Goal: Information Seeking & Learning: Learn about a topic

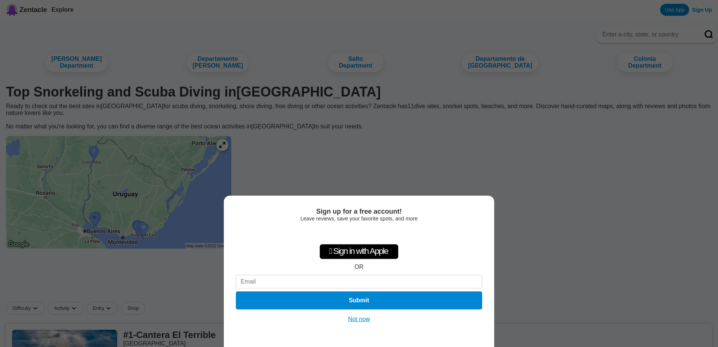
click at [357, 319] on button "Not now" at bounding box center [359, 319] width 27 height 8
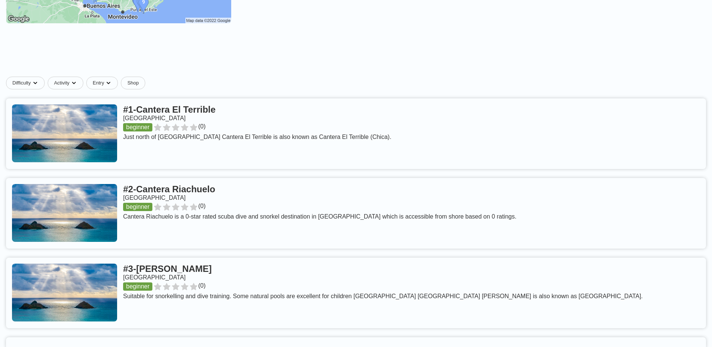
scroll to position [75, 0]
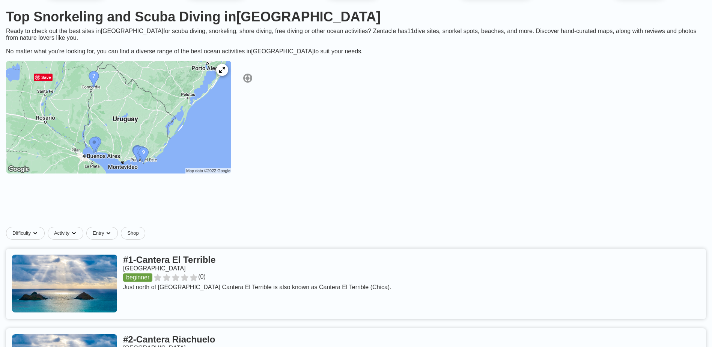
click at [172, 170] on img at bounding box center [118, 117] width 225 height 113
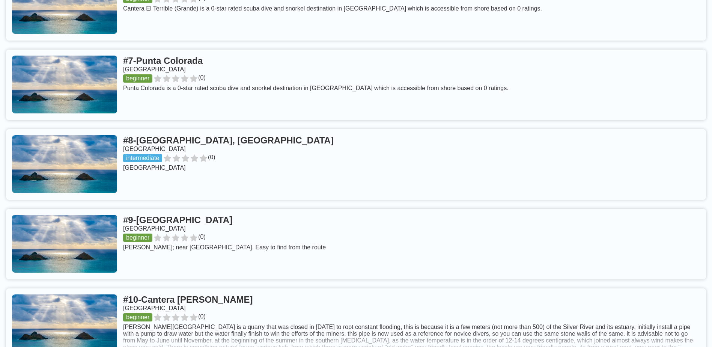
scroll to position [788, 0]
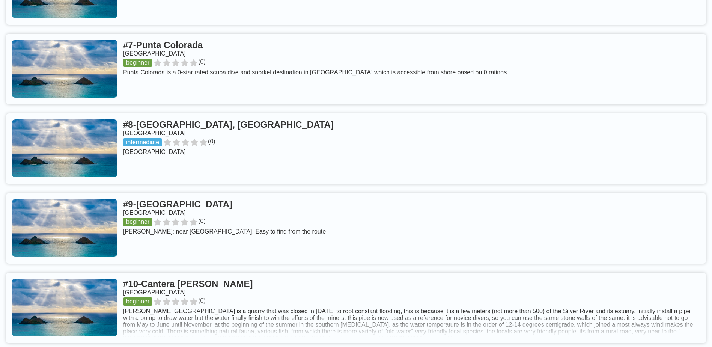
click at [193, 113] on link at bounding box center [356, 148] width 700 height 71
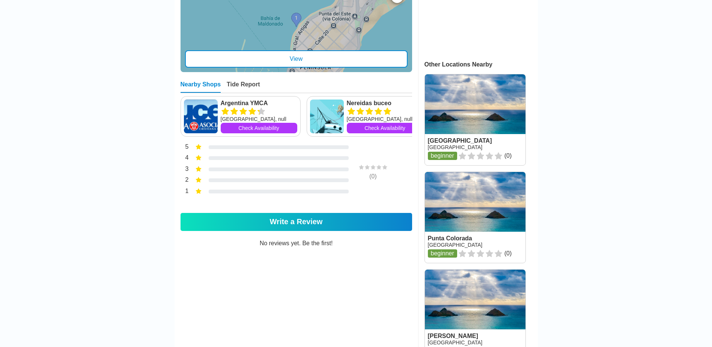
scroll to position [263, 0]
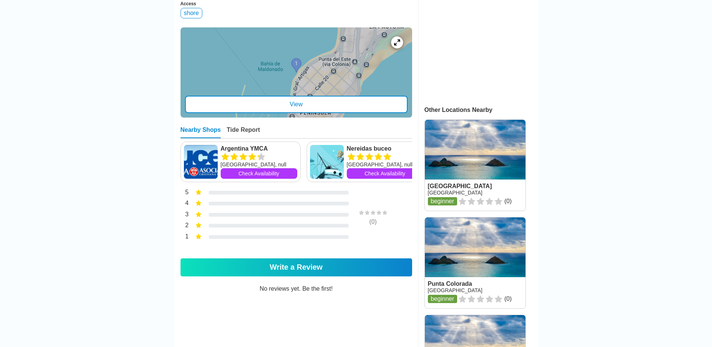
click at [238, 126] on div "Tide Report" at bounding box center [243, 132] width 33 height 12
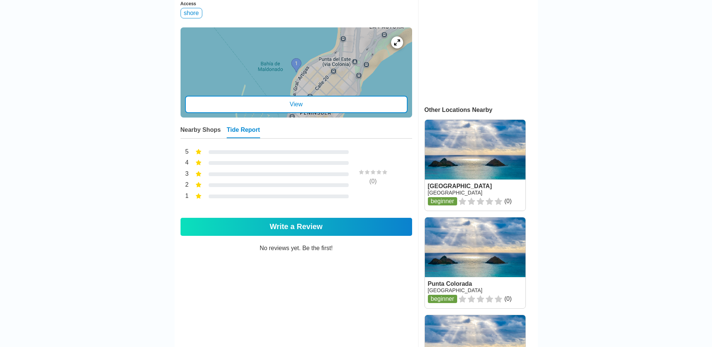
click at [181, 126] on div "Nearby Shops" at bounding box center [201, 132] width 41 height 12
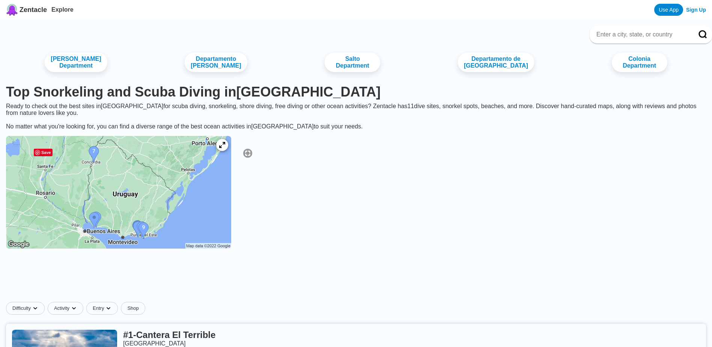
click at [166, 219] on img at bounding box center [118, 192] width 225 height 113
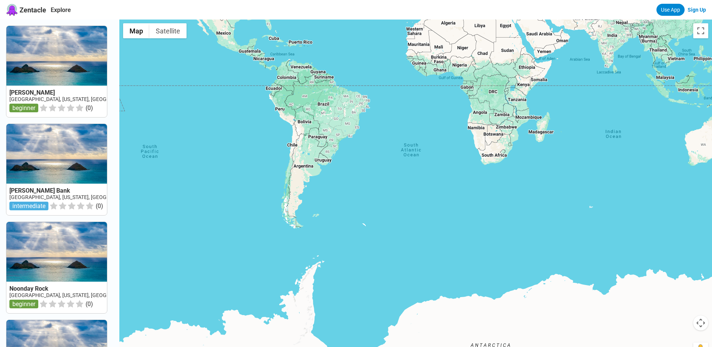
drag, startPoint x: 611, startPoint y: 304, endPoint x: 350, endPoint y: 127, distance: 314.6
click at [350, 127] on div at bounding box center [415, 193] width 593 height 347
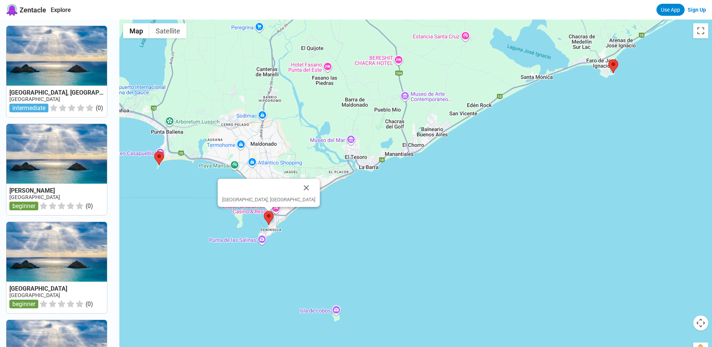
click at [271, 215] on img at bounding box center [269, 218] width 10 height 14
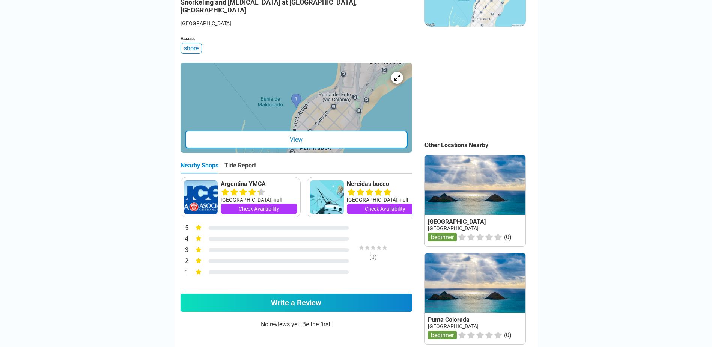
scroll to position [225, 0]
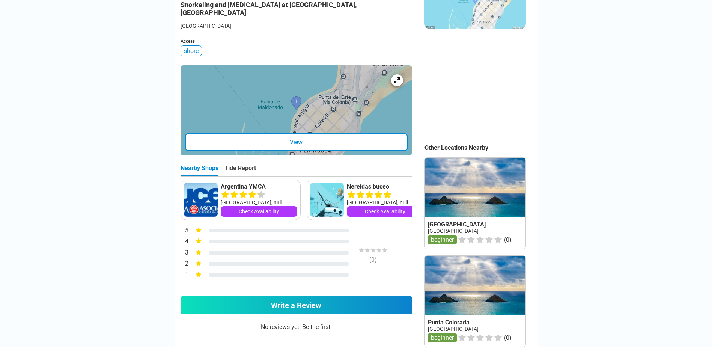
click at [293, 133] on div "View" at bounding box center [296, 142] width 223 height 18
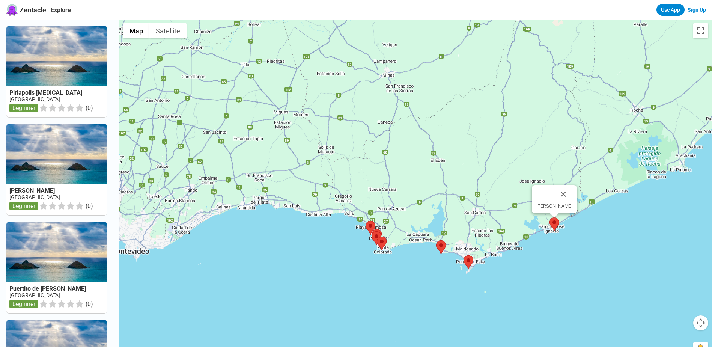
click at [558, 223] on img at bounding box center [554, 224] width 10 height 14
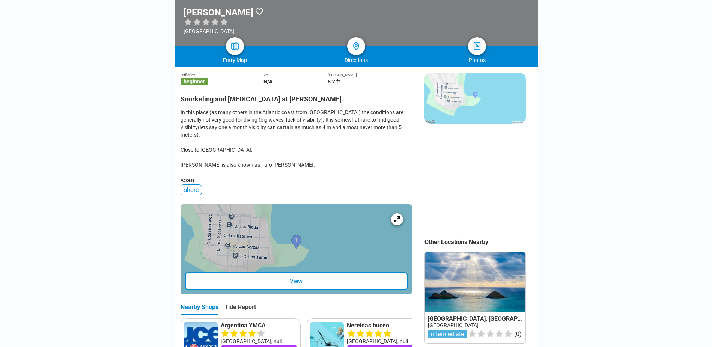
scroll to position [150, 0]
